Goal: Transaction & Acquisition: Obtain resource

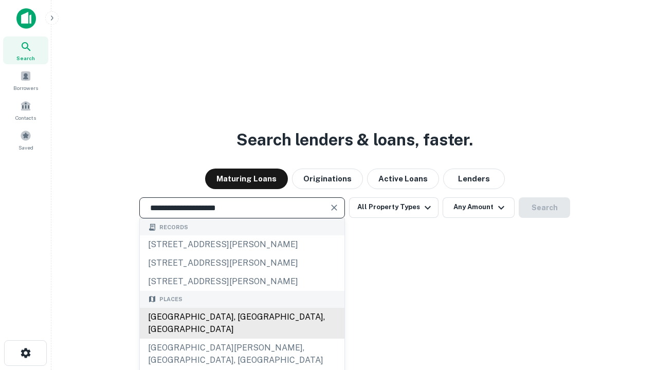
click at [241, 339] on div "[GEOGRAPHIC_DATA], [GEOGRAPHIC_DATA], [GEOGRAPHIC_DATA]" at bounding box center [242, 323] width 204 height 31
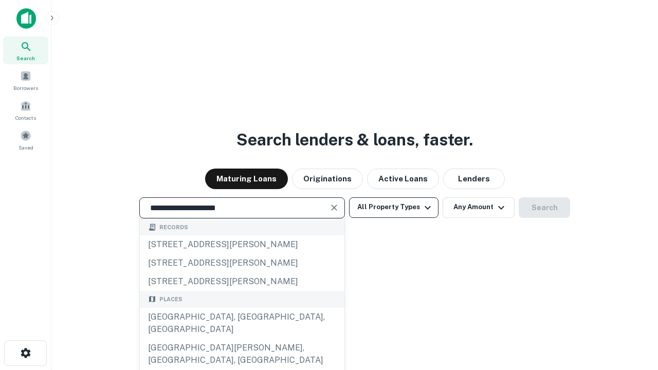
type input "**********"
click at [394, 207] on button "All Property Types" at bounding box center [393, 207] width 89 height 21
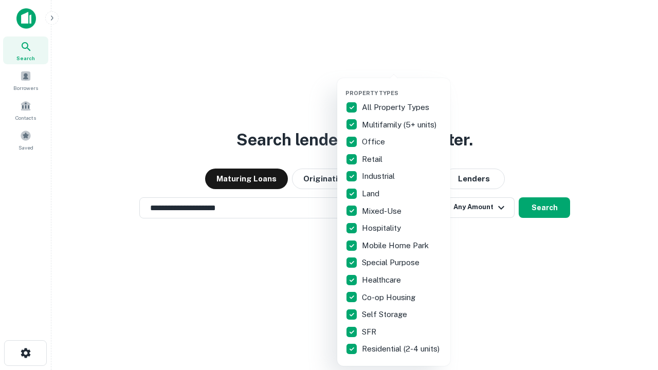
click at [402, 86] on button "button" at bounding box center [401, 86] width 113 height 1
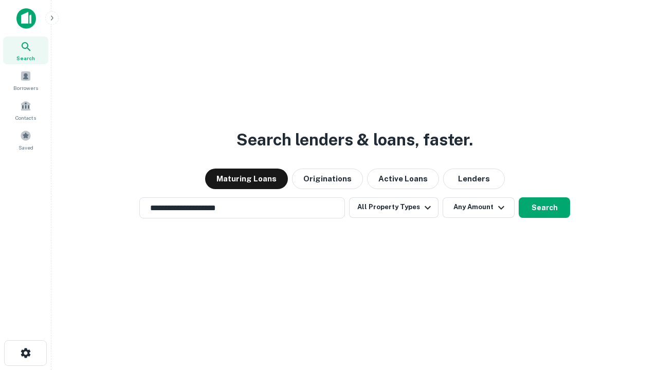
scroll to position [16, 0]
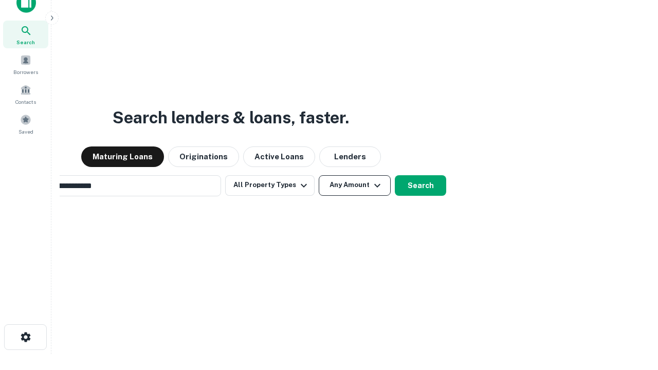
click at [319, 175] on button "Any Amount" at bounding box center [355, 185] width 72 height 21
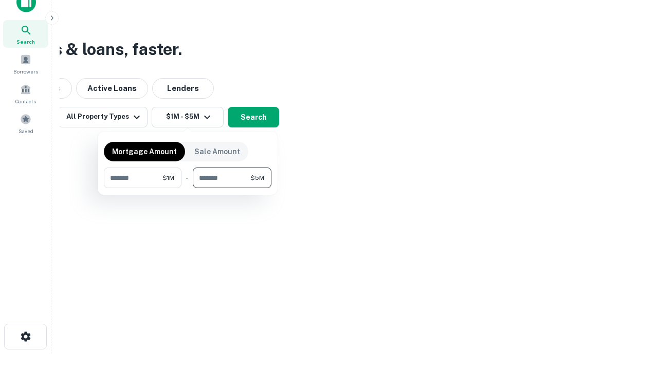
type input "*******"
click at [188, 188] on button "button" at bounding box center [187, 188] width 167 height 1
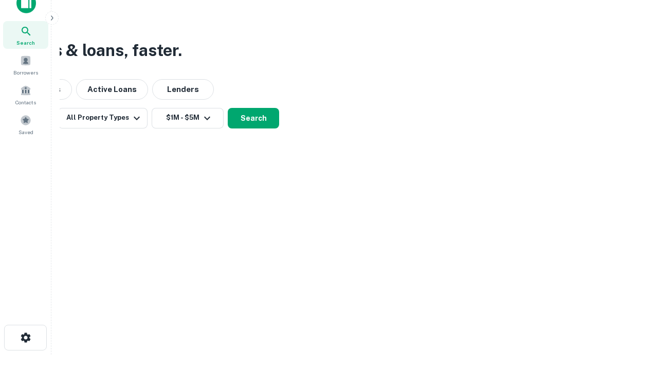
scroll to position [6, 190]
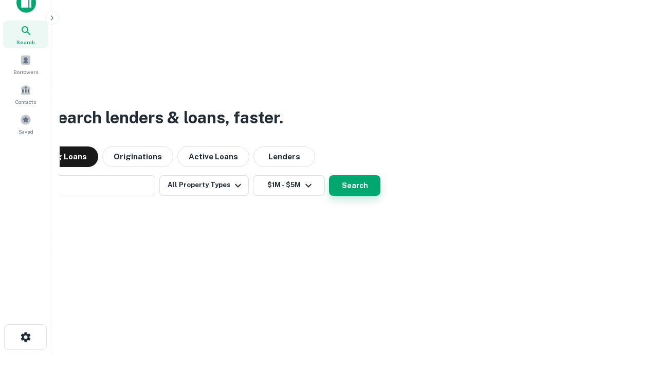
click at [329, 175] on button "Search" at bounding box center [354, 185] width 51 height 21
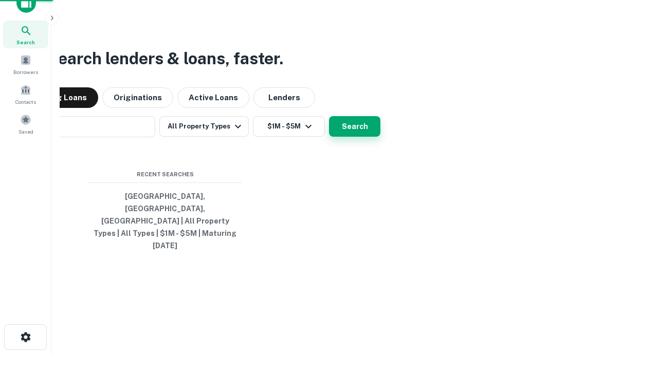
scroll to position [27, 291]
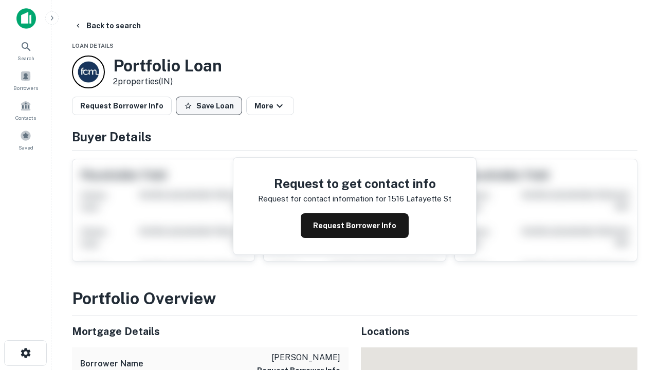
click at [209, 106] on button "Save Loan" at bounding box center [209, 106] width 66 height 18
